Goal: Find contact information: Find contact information

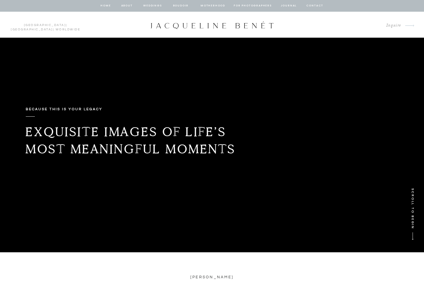
click at [319, 5] on nav "contact" at bounding box center [314, 5] width 19 height 5
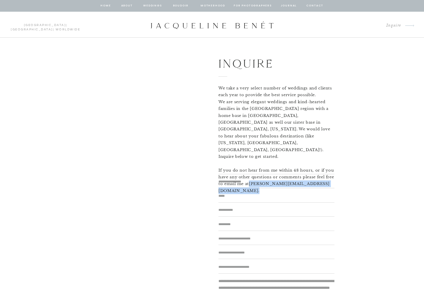
drag, startPoint x: 311, startPoint y: 164, endPoint x: 250, endPoint y: 164, distance: 61.4
click at [250, 164] on p "We take a very select number of weddings and clients each year to provide the b…" at bounding box center [276, 125] width 116 height 81
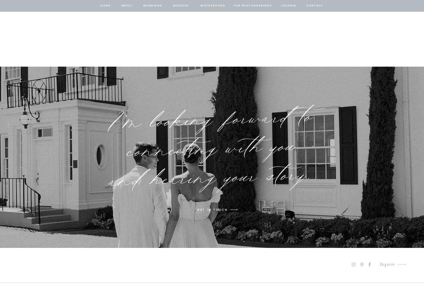
scroll to position [3938, 0]
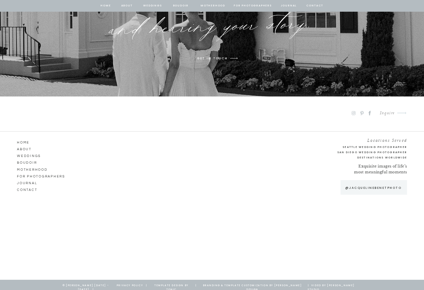
click at [370, 114] on icon at bounding box center [369, 113] width 7 height 6
